Goal: Navigation & Orientation: Find specific page/section

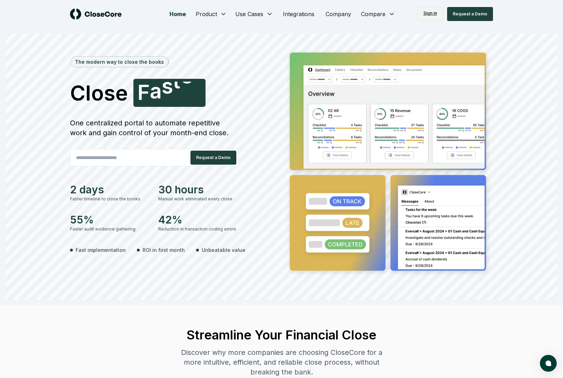
click at [439, 15] on link "Sign in" at bounding box center [430, 14] width 26 height 14
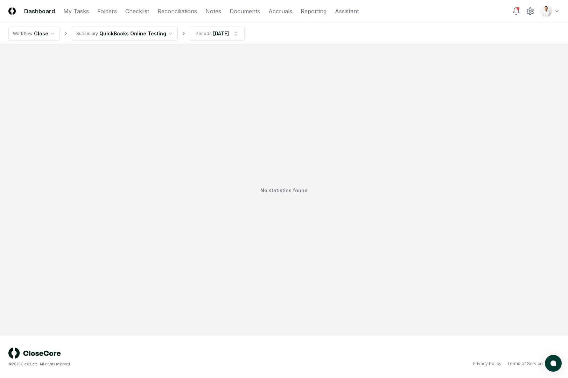
click at [165, 31] on html "CloseCore Dashboard My Tasks Folders Checklist Reconciliations Notes Documents …" at bounding box center [284, 189] width 568 height 378
click at [371, 55] on html "CloseCore Dashboard My Tasks Folders Checklist Reconciliations Notes Documents …" at bounding box center [284, 189] width 568 height 378
click at [546, 13] on html "CloseCore Dashboard My Tasks Folders Checklist Reconciliations Notes Documents …" at bounding box center [284, 189] width 568 height 378
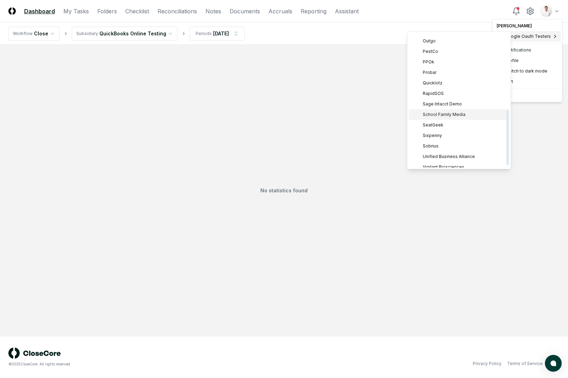
scroll to position [191, 0]
click at [452, 100] on span "Sage Intacct Demo" at bounding box center [442, 99] width 39 height 6
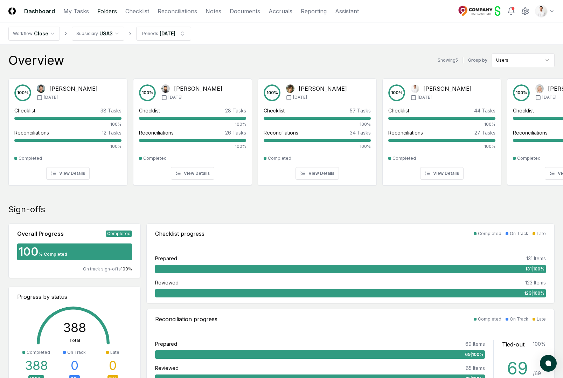
click at [105, 8] on link "Folders" at bounding box center [107, 11] width 20 height 8
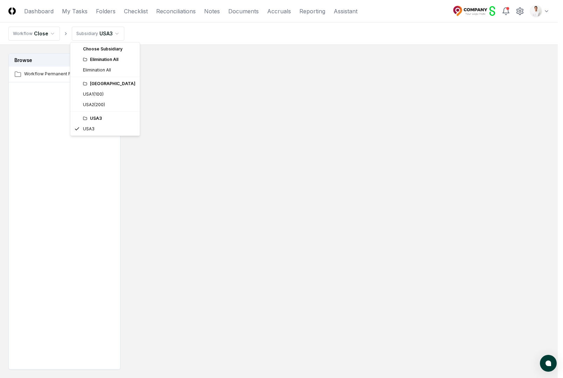
click at [115, 37] on html "CloseCore Dashboard My Tasks Folders Checklist Reconciliations Notes Documents …" at bounding box center [281, 210] width 563 height 420
